Goal: Information Seeking & Learning: Find specific fact

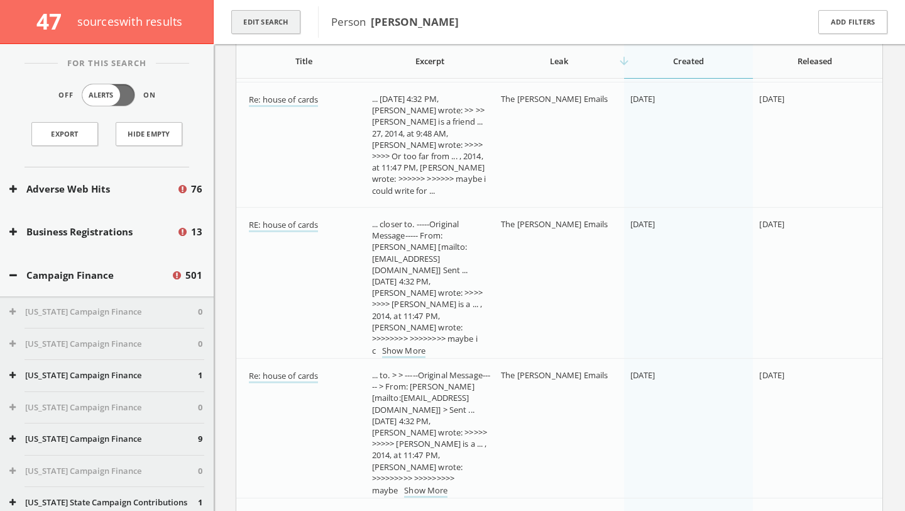
click at [275, 23] on button "Edit Search" at bounding box center [265, 22] width 69 height 25
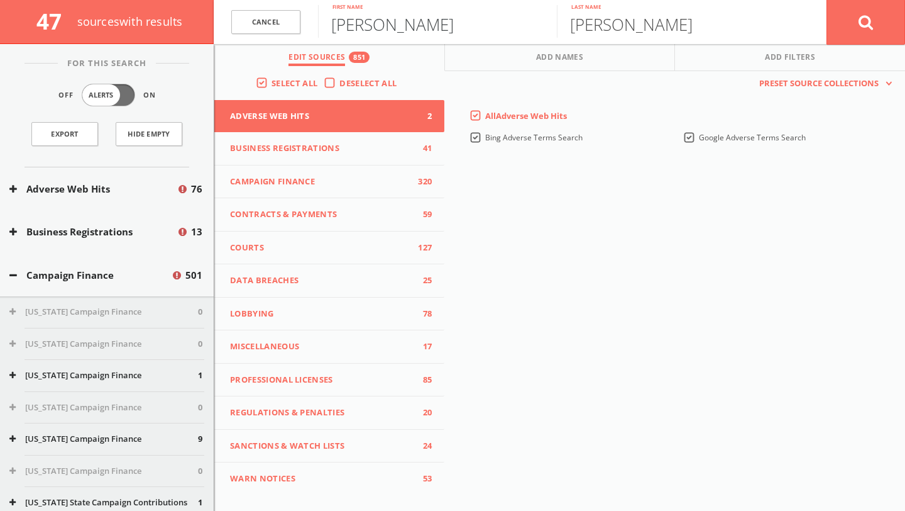
click at [397, 18] on input "[PERSON_NAME]" at bounding box center [437, 21] width 239 height 33
click at [580, 25] on input "[PERSON_NAME]" at bounding box center [676, 21] width 239 height 33
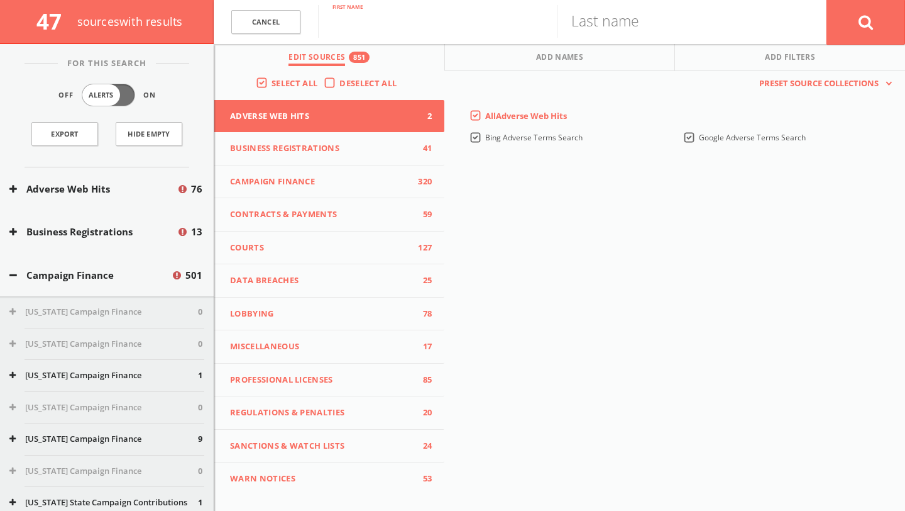
click at [391, 23] on input "text" at bounding box center [437, 21] width 239 height 33
type input "[PERSON_NAME]"
click at [614, 18] on input "text" at bounding box center [676, 21] width 239 height 33
type input "[PERSON_NAME]"
click at [827, 0] on button at bounding box center [866, 21] width 79 height 45
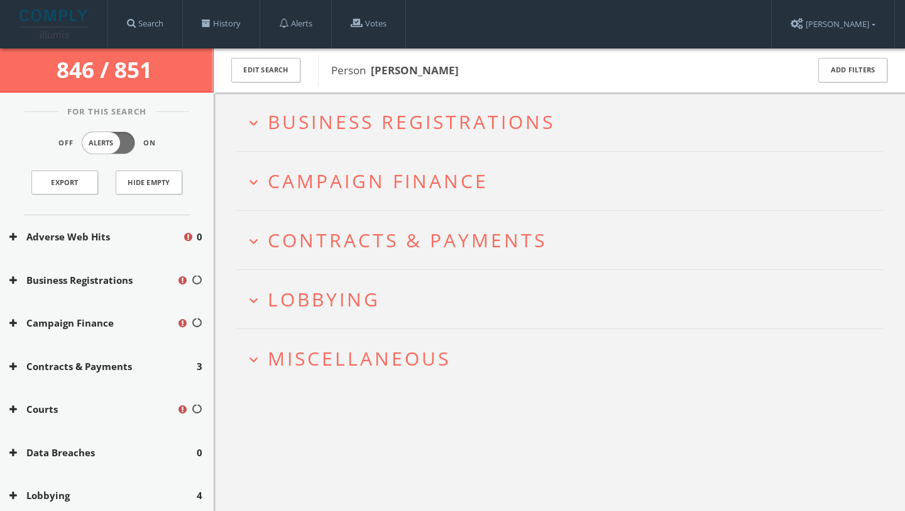
click at [249, 293] on icon "expand_more" at bounding box center [253, 300] width 17 height 17
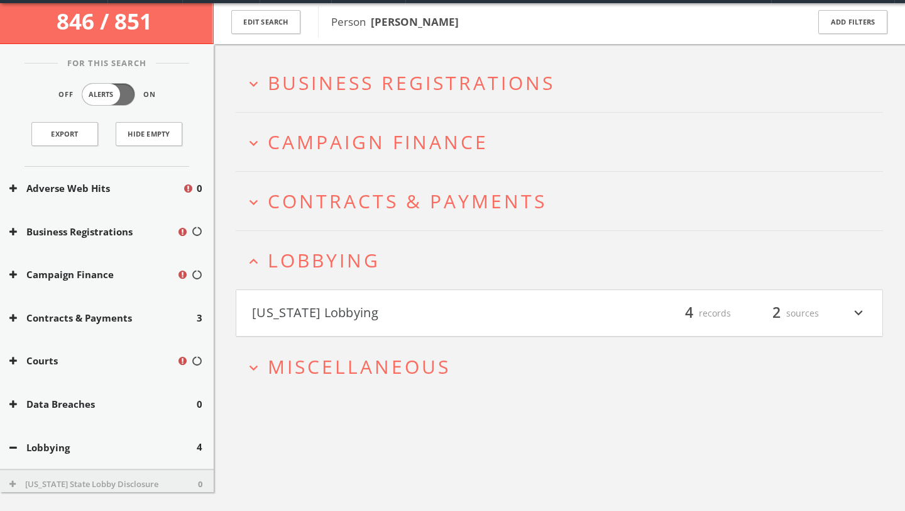
scroll to position [73, 0]
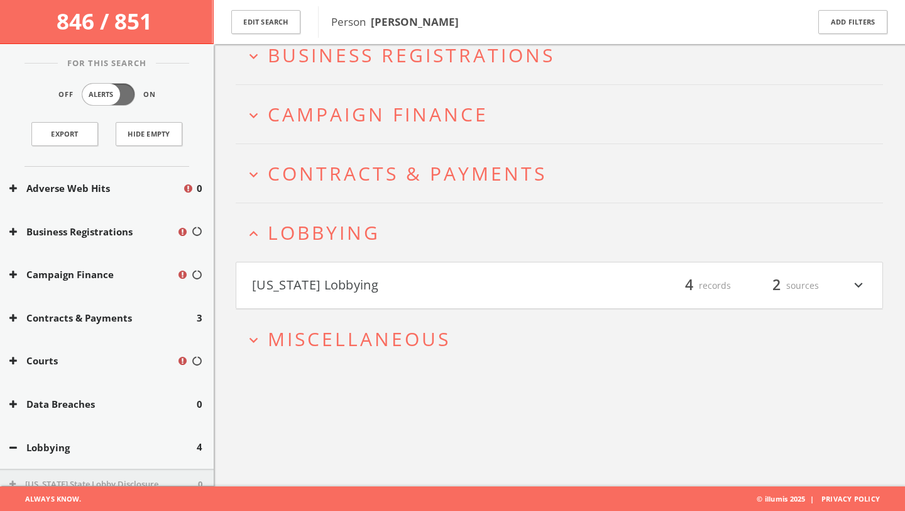
click at [698, 280] on span "4" at bounding box center [689, 285] width 19 height 22
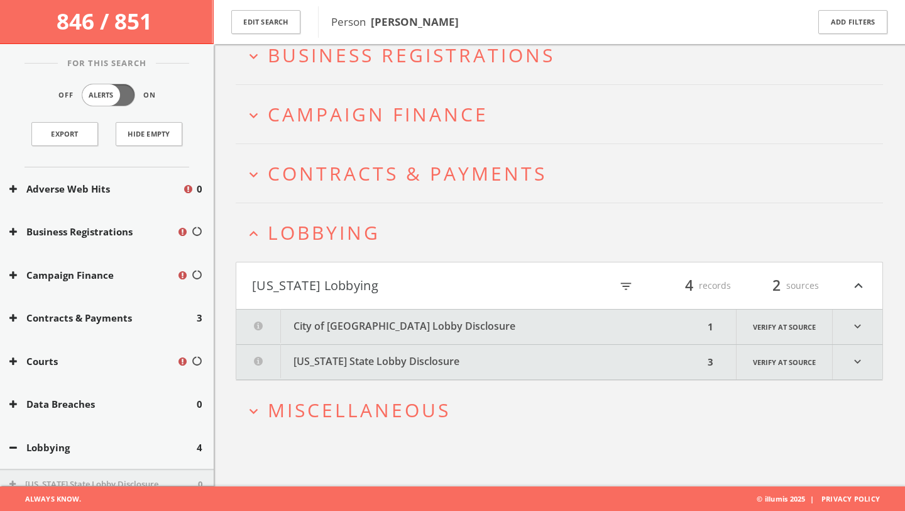
click at [845, 321] on icon "expand_more" at bounding box center [858, 326] width 50 height 35
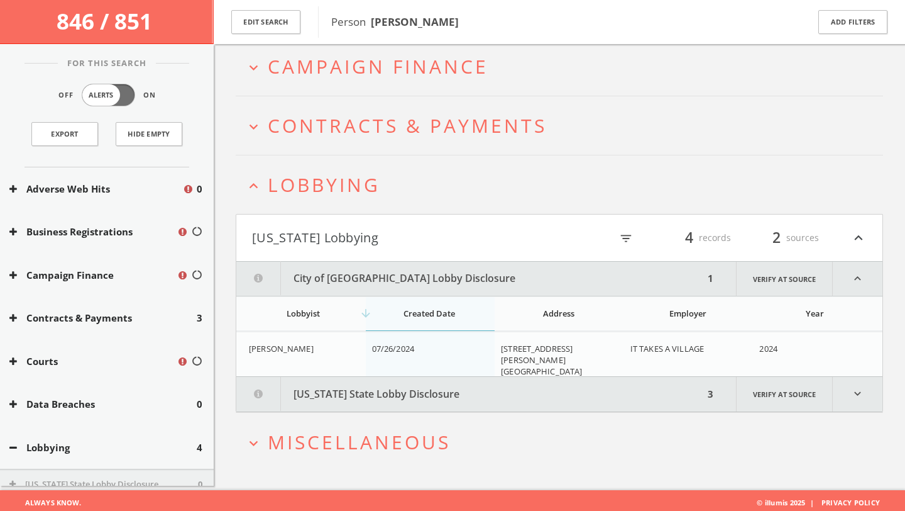
scroll to position [125, 0]
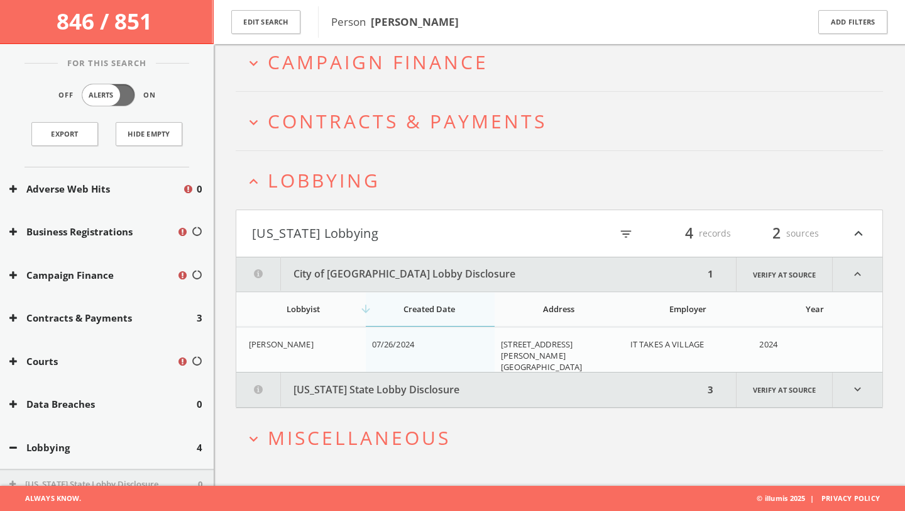
click at [866, 389] on icon "expand_more" at bounding box center [858, 389] width 50 height 35
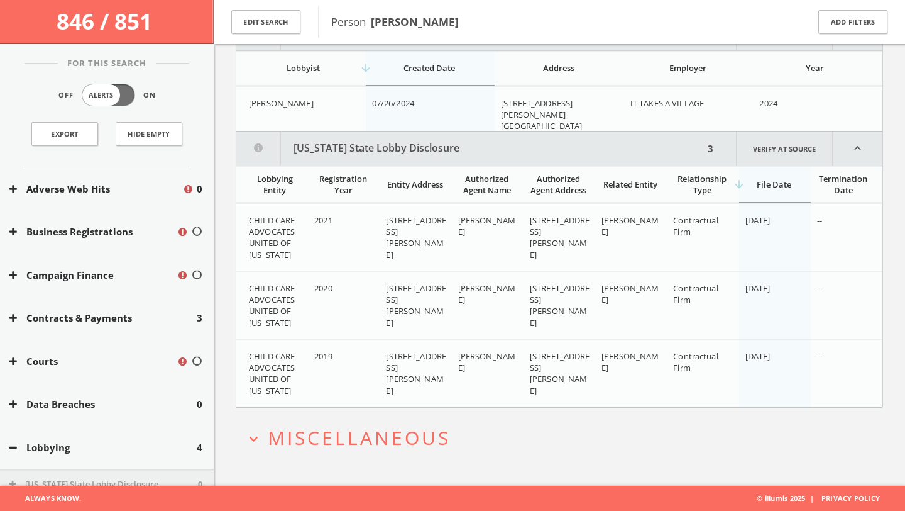
scroll to position [305, 0]
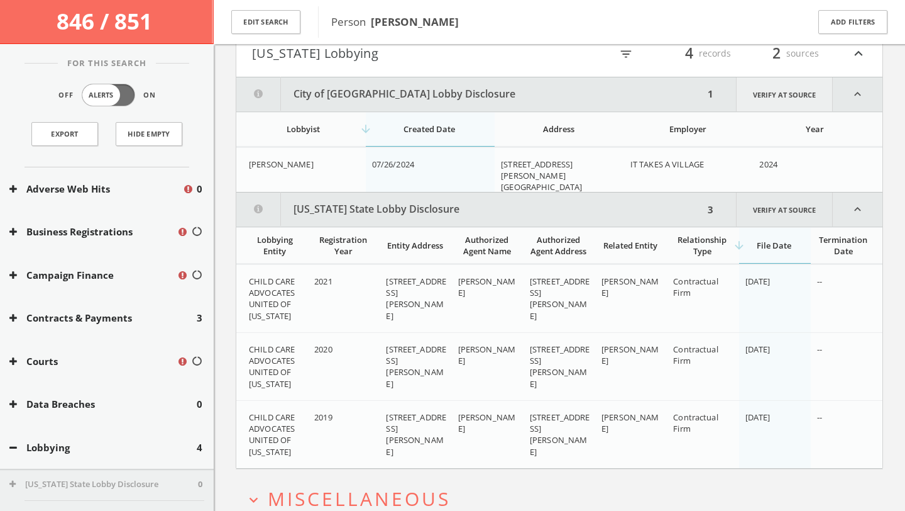
click at [781, 101] on link "Verify at source" at bounding box center [784, 94] width 97 height 34
click at [773, 211] on link "Verify at source" at bounding box center [784, 209] width 97 height 34
